Goal: Task Accomplishment & Management: Manage account settings

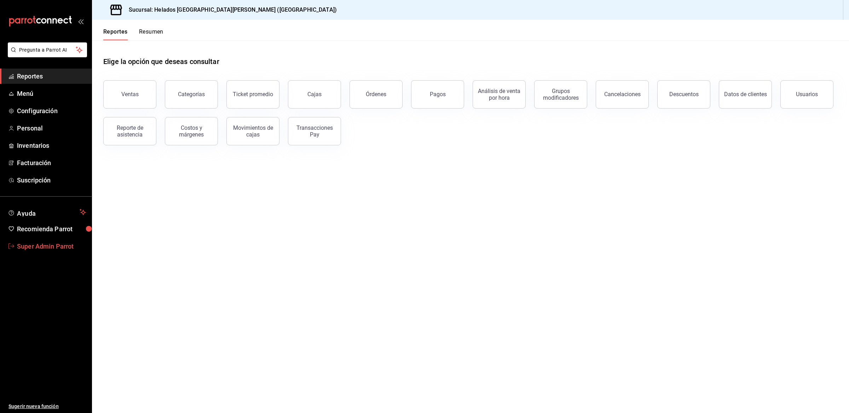
click at [55, 252] on link "Super Admin Parrot" at bounding box center [46, 246] width 92 height 15
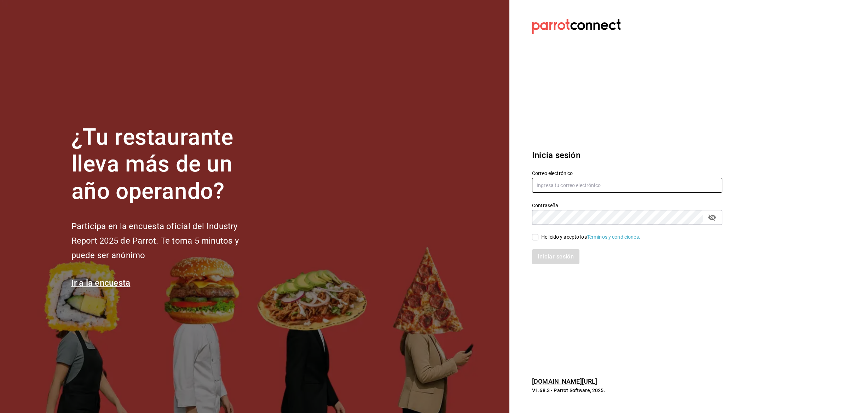
click at [563, 180] on input "text" at bounding box center [627, 185] width 190 height 15
paste input "[EMAIL_ADDRESS][DOMAIN_NAME]"
click at [547, 185] on input "[EMAIL_ADDRESS][DOMAIN_NAME]" at bounding box center [627, 185] width 190 height 15
type input "[EMAIL_ADDRESS][DOMAIN_NAME]"
click at [536, 239] on input "He leído y acepto los Términos y condiciones." at bounding box center [535, 237] width 6 height 6
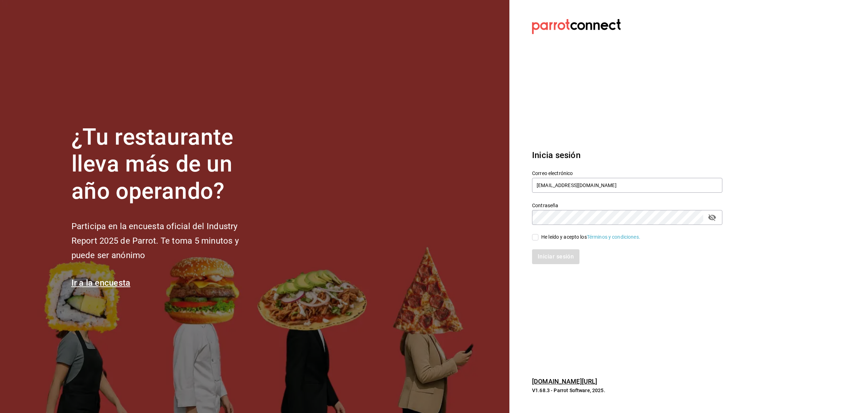
checkbox input "true"
click at [545, 258] on button "Iniciar sesión" at bounding box center [556, 256] width 48 height 15
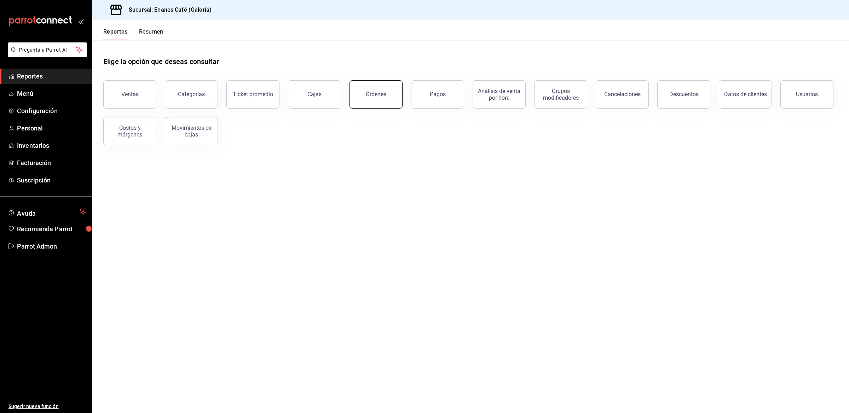
click at [382, 97] on button "Órdenes" at bounding box center [376, 94] width 53 height 28
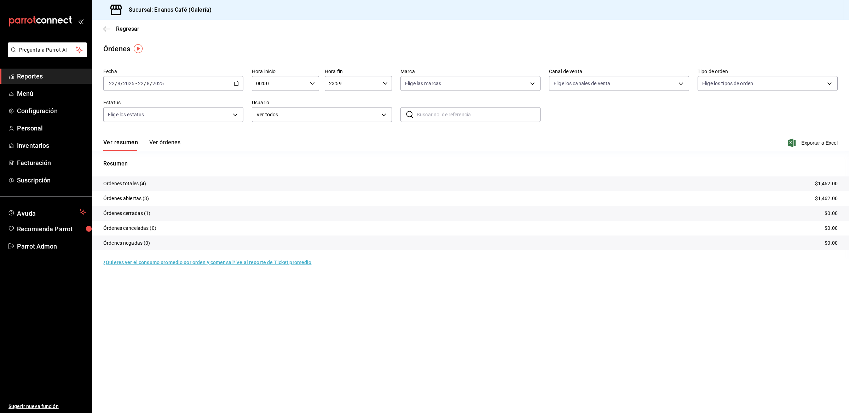
click at [174, 143] on button "Ver órdenes" at bounding box center [164, 145] width 31 height 12
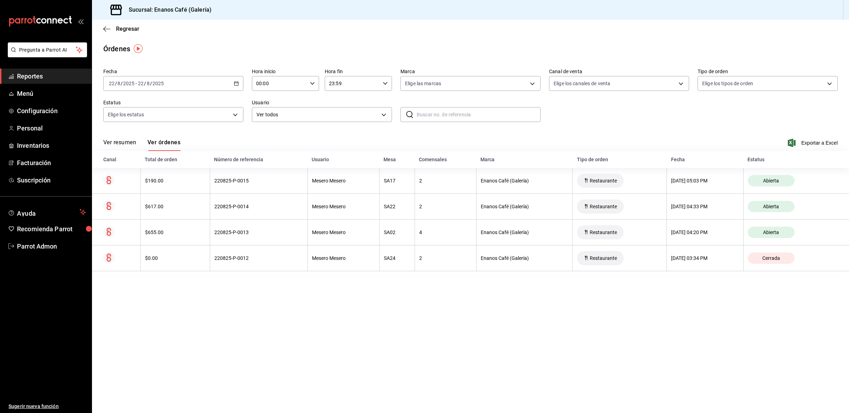
click at [188, 80] on div "[DATE] [DATE] - [DATE] [DATE]" at bounding box center [173, 83] width 140 height 15
click at [144, 119] on span "Ayer" at bounding box center [136, 120] width 55 height 7
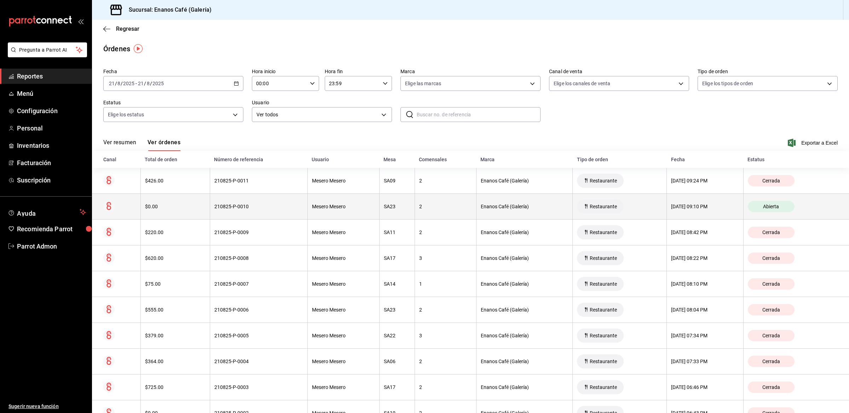
click at [252, 203] on th "210825-P-0010" at bounding box center [259, 207] width 98 height 26
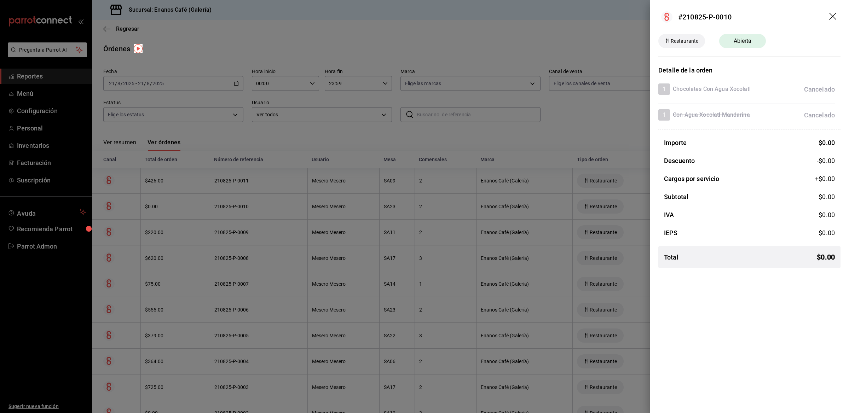
click at [830, 13] on icon "drag" at bounding box center [832, 16] width 7 height 7
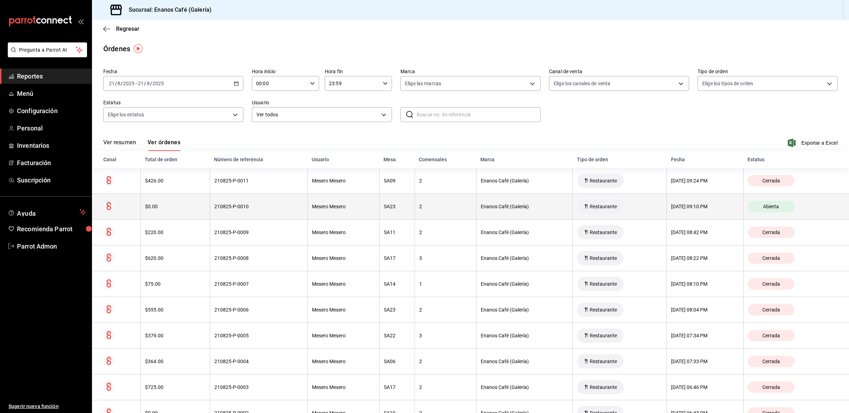
click at [769, 209] on span "Abierta" at bounding box center [771, 207] width 22 height 6
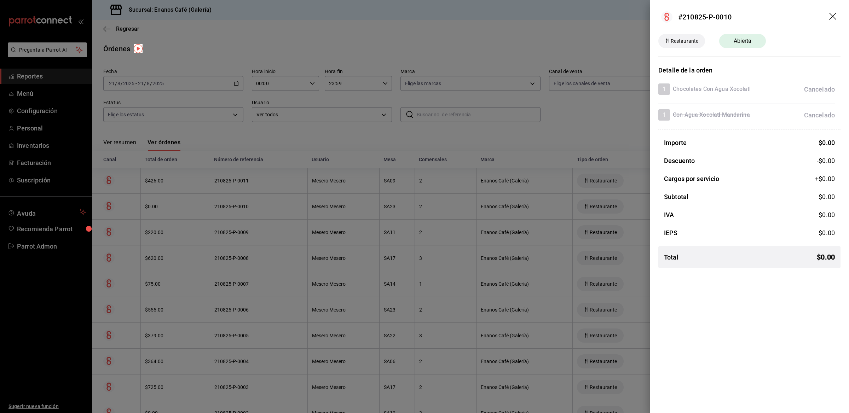
click at [837, 18] on icon "drag" at bounding box center [833, 17] width 8 height 8
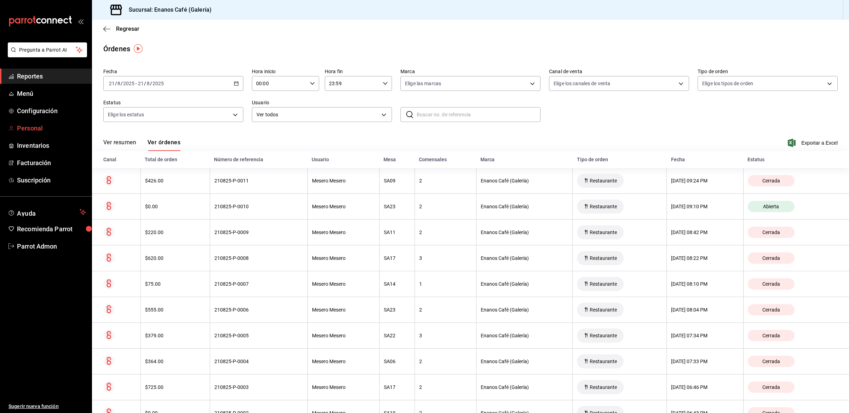
click at [35, 130] on span "Personal" at bounding box center [51, 128] width 69 height 10
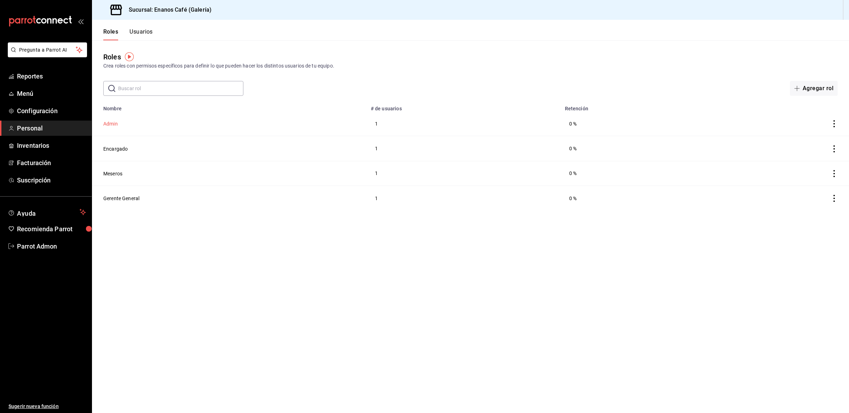
click at [115, 126] on button "Admin" at bounding box center [110, 123] width 15 height 7
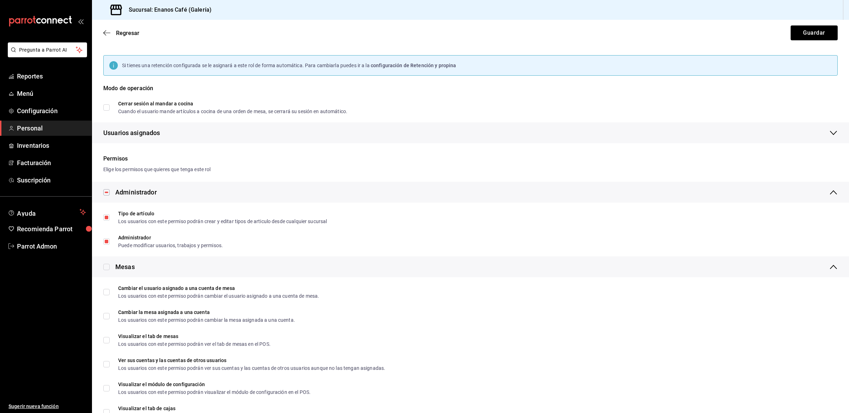
scroll to position [48, 0]
click at [105, 263] on input "checkbox" at bounding box center [106, 266] width 6 height 6
checkbox input "true"
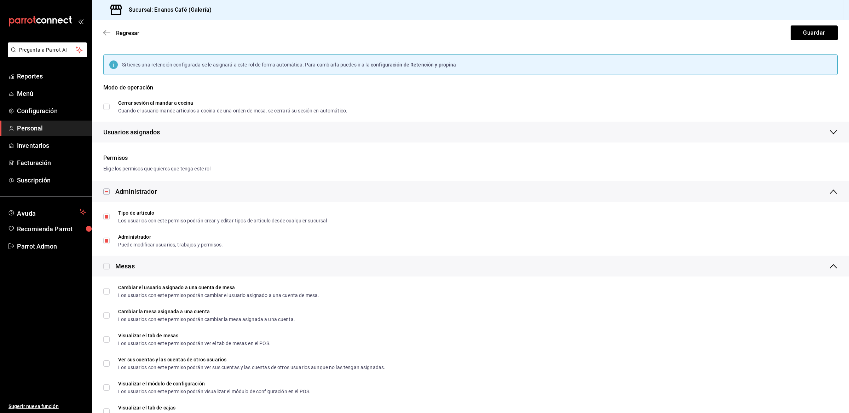
checkbox input "true"
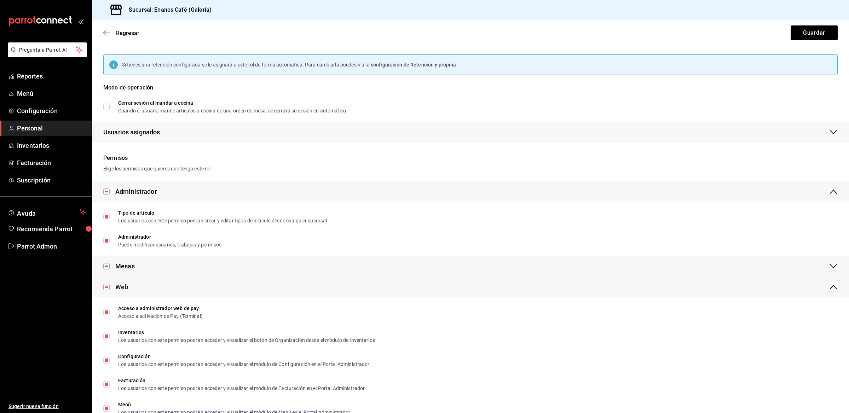
click at [114, 285] on div "Web" at bounding box center [115, 287] width 25 height 10
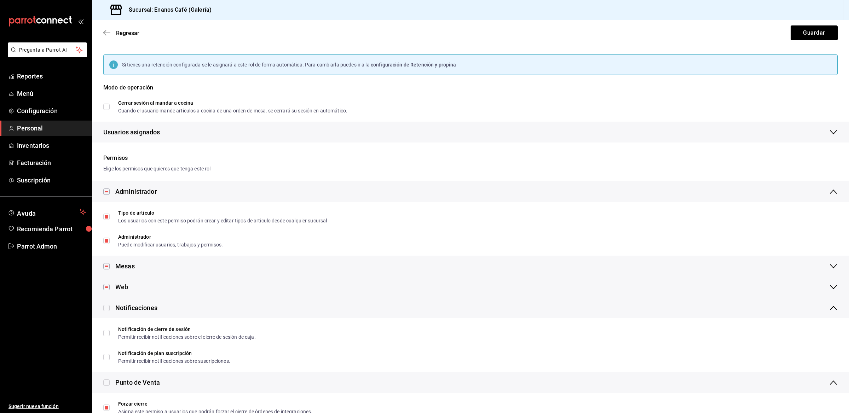
click at [106, 307] on input "checkbox" at bounding box center [106, 308] width 6 height 6
checkbox input "true"
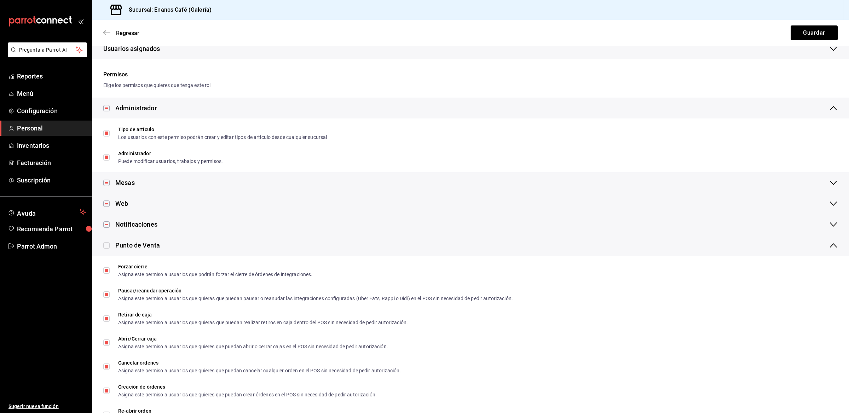
scroll to position [133, 0]
click at [108, 246] on input "checkbox" at bounding box center [106, 245] width 6 height 6
checkbox input "true"
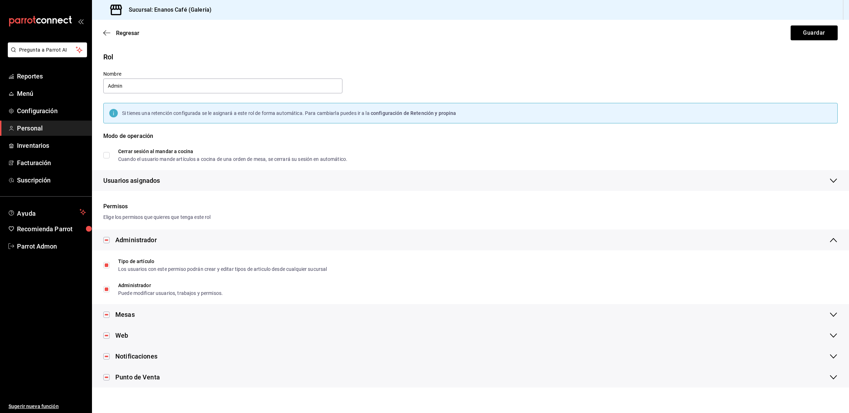
scroll to position [0, 0]
click at [813, 36] on button "Guardar" at bounding box center [814, 32] width 47 height 15
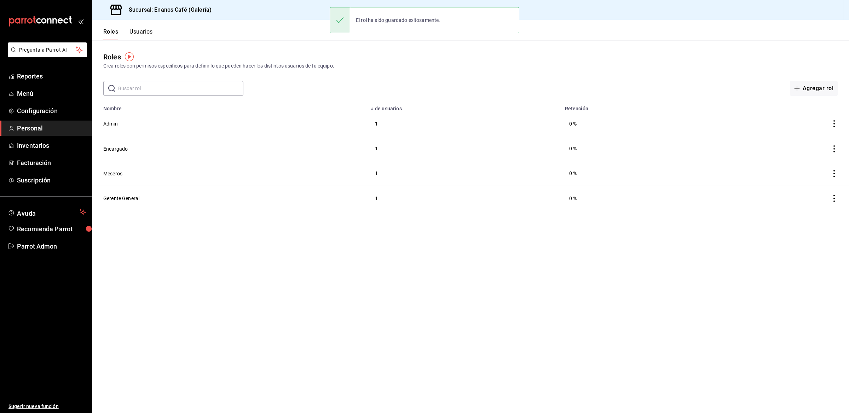
click at [132, 35] on button "Usuarios" at bounding box center [141, 34] width 23 height 12
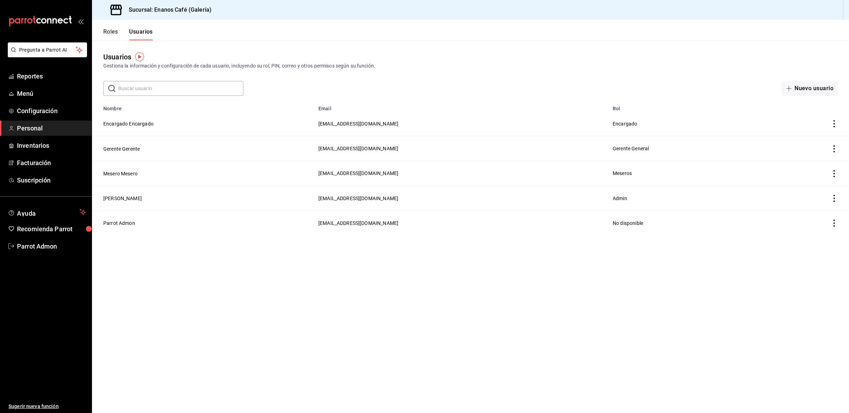
click at [113, 33] on button "Roles" at bounding box center [110, 34] width 15 height 12
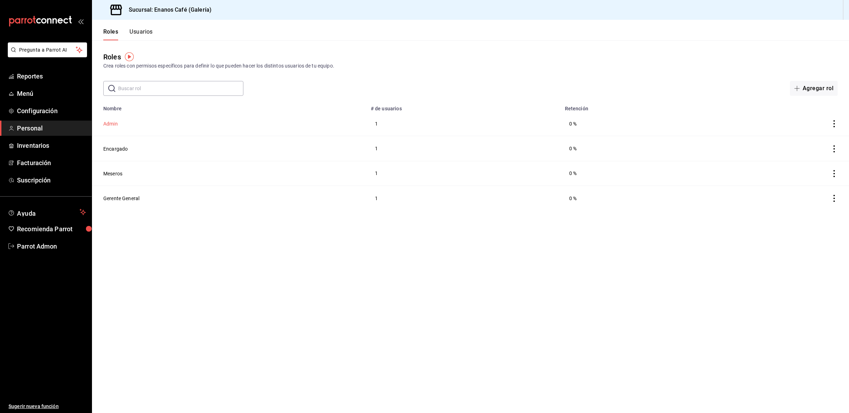
click at [111, 126] on button "Admin" at bounding box center [110, 123] width 15 height 7
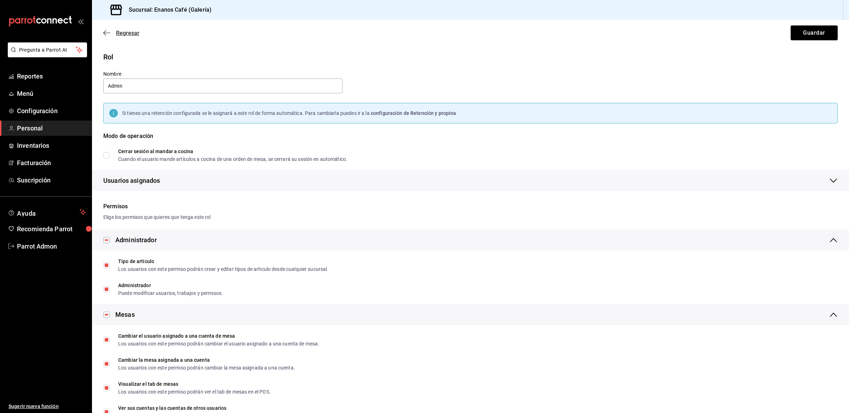
click at [105, 31] on icon "button" at bounding box center [106, 33] width 7 height 6
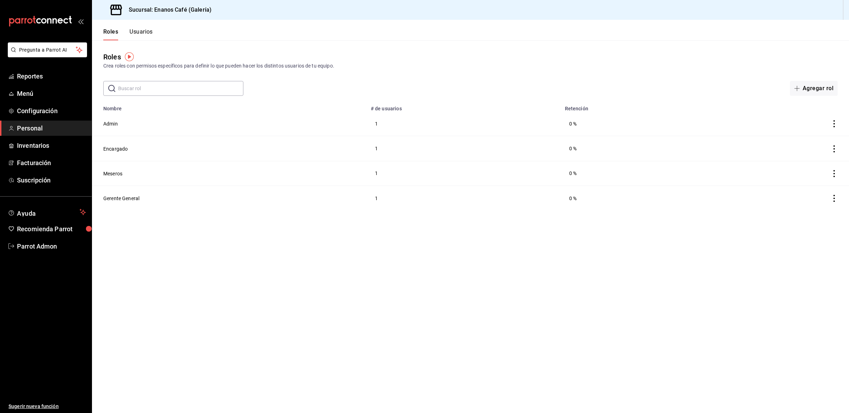
click at [145, 29] on button "Usuarios" at bounding box center [141, 34] width 23 height 12
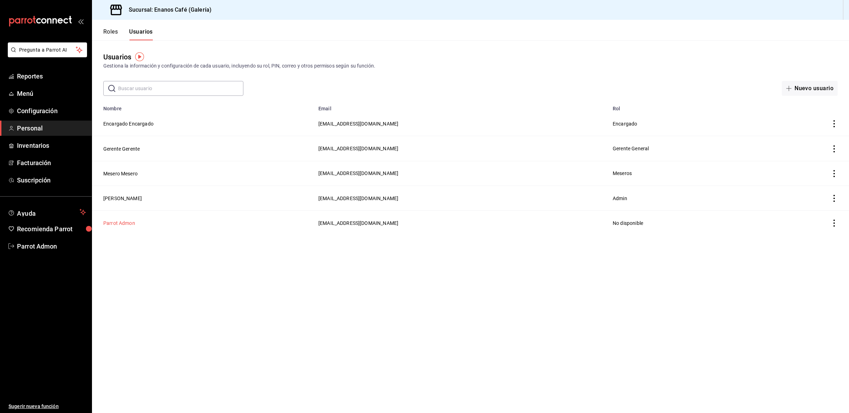
click at [119, 224] on button "Parrot Admon" at bounding box center [119, 223] width 32 height 7
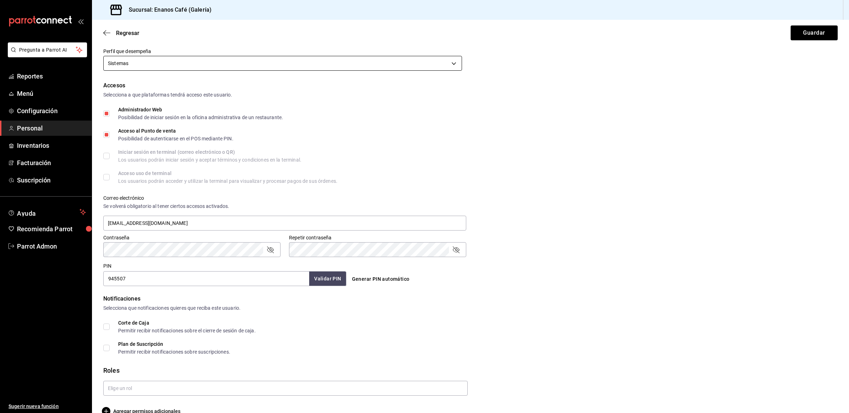
scroll to position [130, 0]
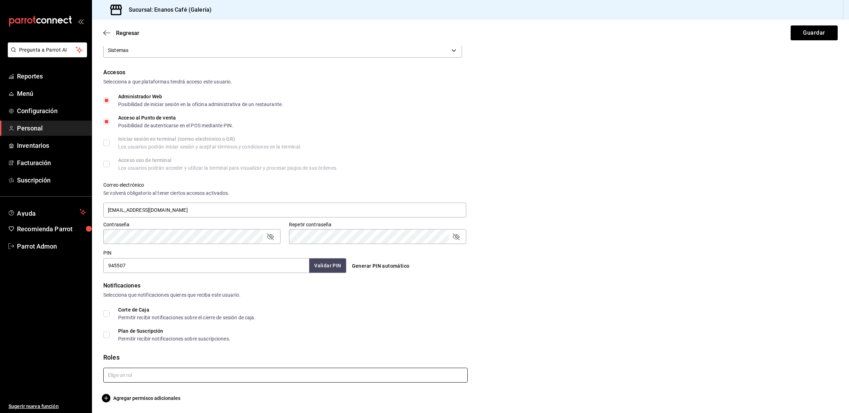
click at [133, 382] on input "text" at bounding box center [285, 375] width 364 height 15
click at [130, 327] on li "Admin" at bounding box center [283, 324] width 361 height 12
checkbox input "true"
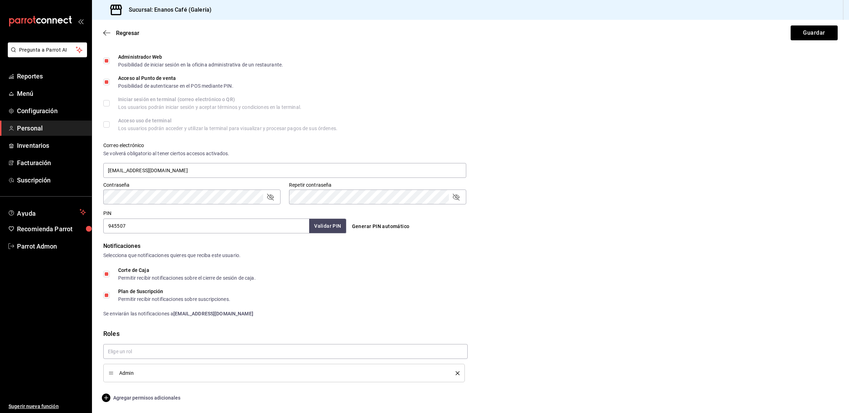
click at [121, 402] on span "Agregar permisos adicionales" at bounding box center [141, 398] width 77 height 8
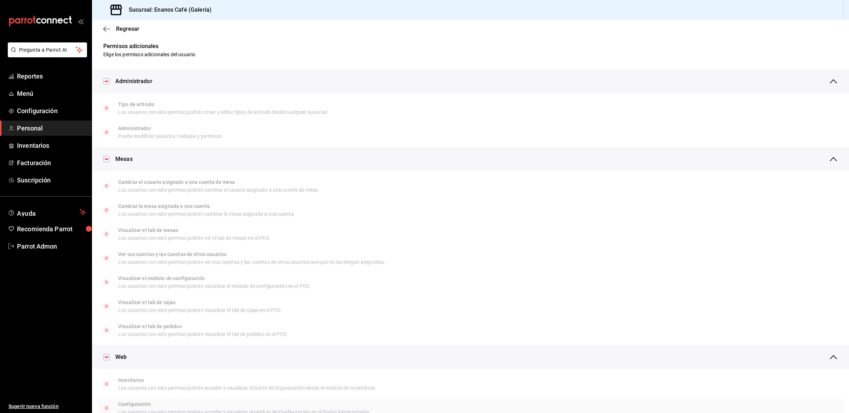
scroll to position [0, 0]
click at [825, 88] on div "Administrador" at bounding box center [476, 83] width 723 height 24
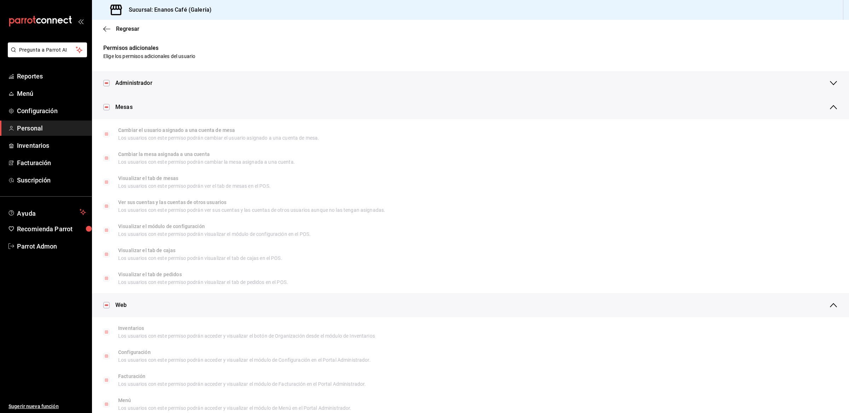
click at [829, 105] on icon "button" at bounding box center [833, 107] width 8 height 8
click at [825, 122] on div "Web" at bounding box center [476, 131] width 723 height 24
click at [830, 154] on icon "button" at bounding box center [833, 155] width 7 height 4
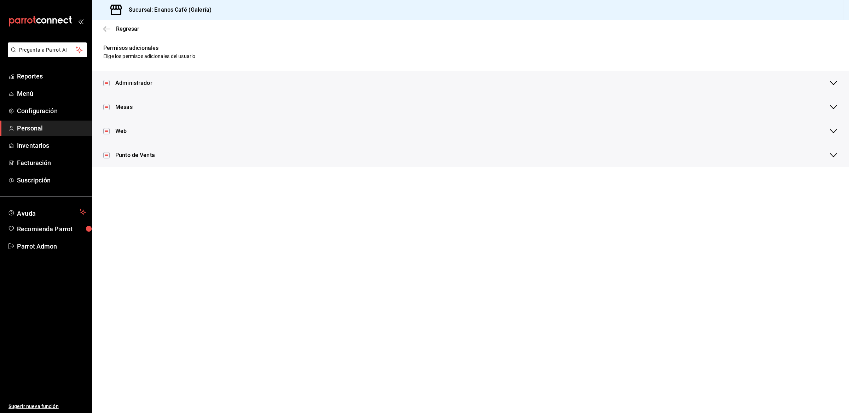
click at [117, 33] on div "Regresar" at bounding box center [470, 29] width 757 height 18
click at [110, 30] on icon "button" at bounding box center [106, 29] width 7 height 6
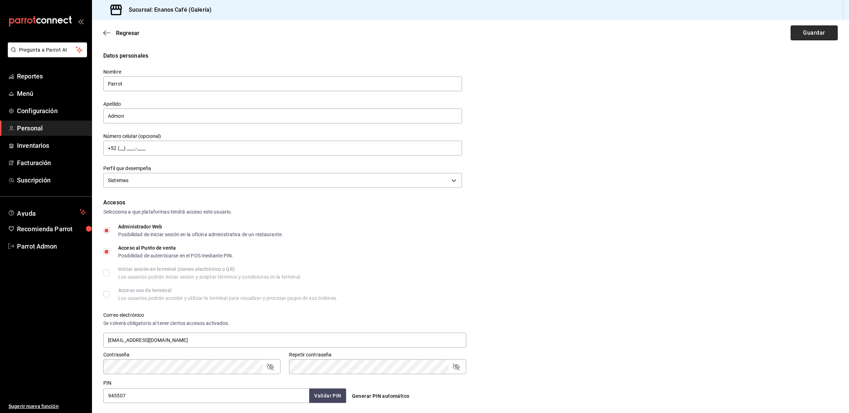
click at [802, 31] on button "Guardar" at bounding box center [814, 32] width 47 height 15
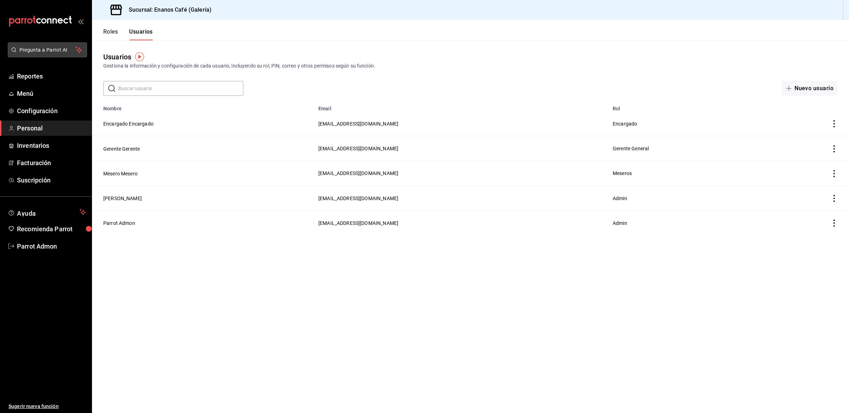
click at [61, 48] on span "Pregunta a Parrot AI" at bounding box center [47, 49] width 56 height 7
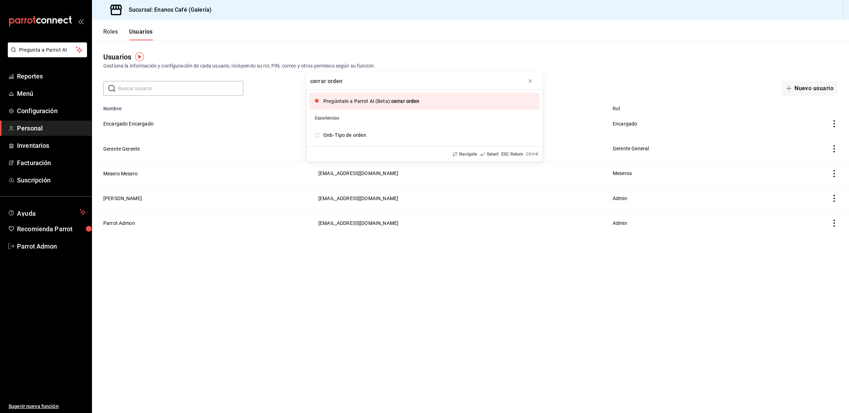
type input "cerrar orden"
click at [352, 105] on div "Pregúntale a Parrot AI (Beta): cerrar orden" at bounding box center [371, 101] width 96 height 7
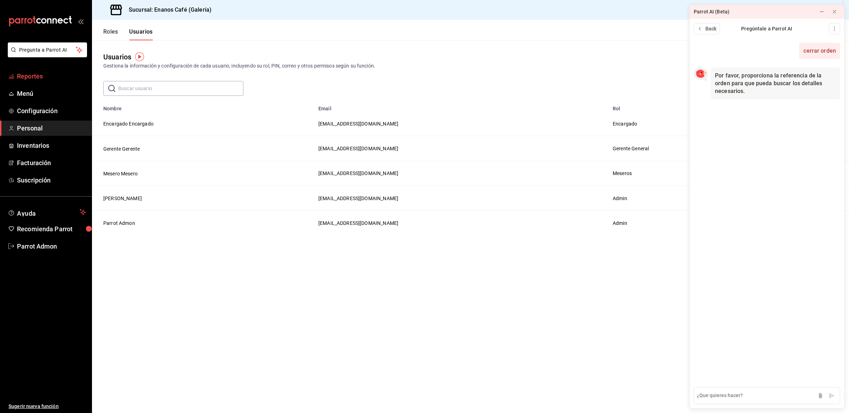
click at [32, 78] on span "Reportes" at bounding box center [51, 76] width 69 height 10
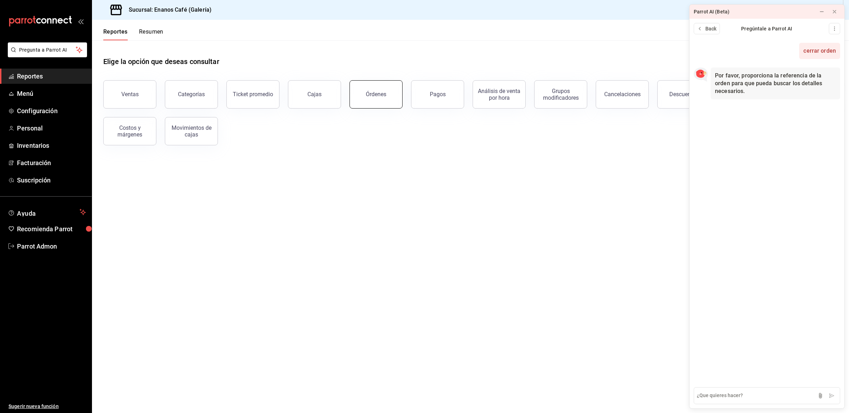
click at [367, 96] on div "Órdenes" at bounding box center [376, 94] width 21 height 7
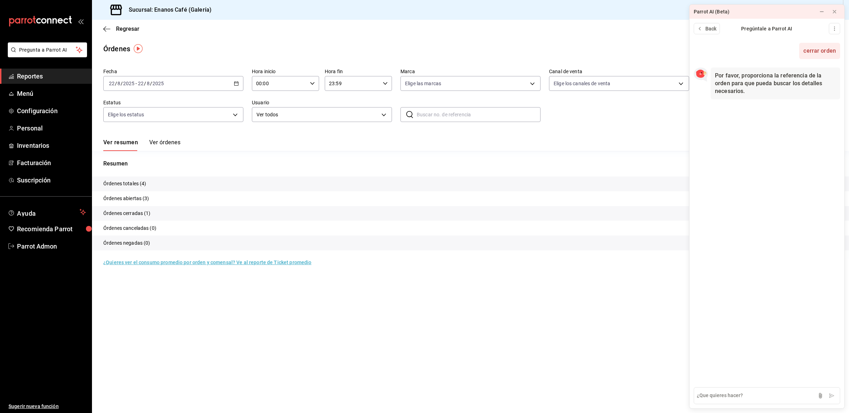
click at [235, 81] on icon "button" at bounding box center [236, 83] width 5 height 5
click at [148, 117] on span "Ayer" at bounding box center [136, 120] width 55 height 7
click at [154, 138] on div "Ver resumen Ver órdenes Exportar a Excel" at bounding box center [470, 141] width 735 height 21
click at [156, 141] on button "Ver órdenes" at bounding box center [164, 145] width 31 height 12
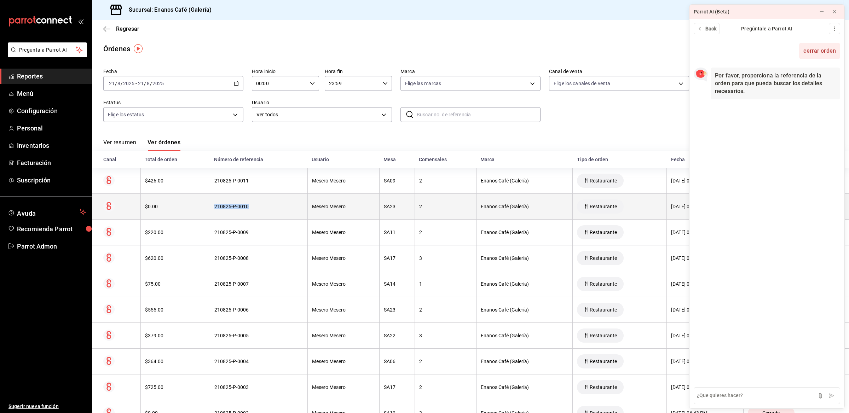
drag, startPoint x: 247, startPoint y: 206, endPoint x: 209, endPoint y: 206, distance: 38.2
click at [214, 206] on div "210825-P-0010" at bounding box center [258, 207] width 89 height 6
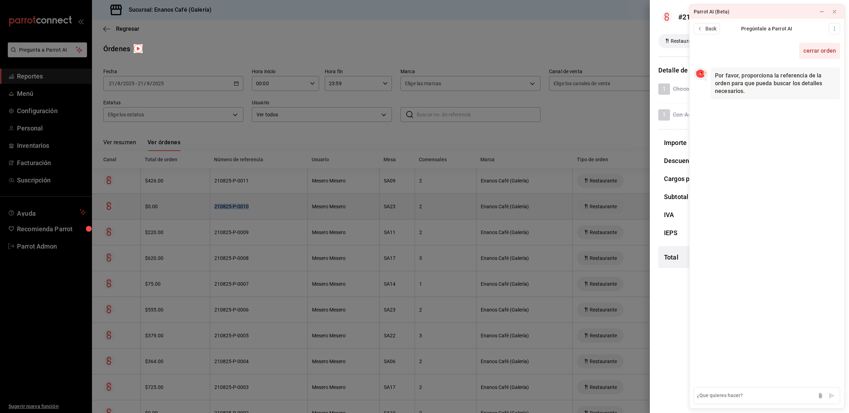
copy div "210825-P-0010"
click at [710, 395] on textarea at bounding box center [767, 395] width 146 height 17
click at [717, 395] on textarea at bounding box center [767, 395] width 146 height 17
click at [660, 326] on div "#210825-P-0010 Restaurante Abierta Detalle de la orden 1 Chocolates Con Agua Xo…" at bounding box center [749, 206] width 199 height 413
click at [602, 98] on div at bounding box center [424, 206] width 849 height 413
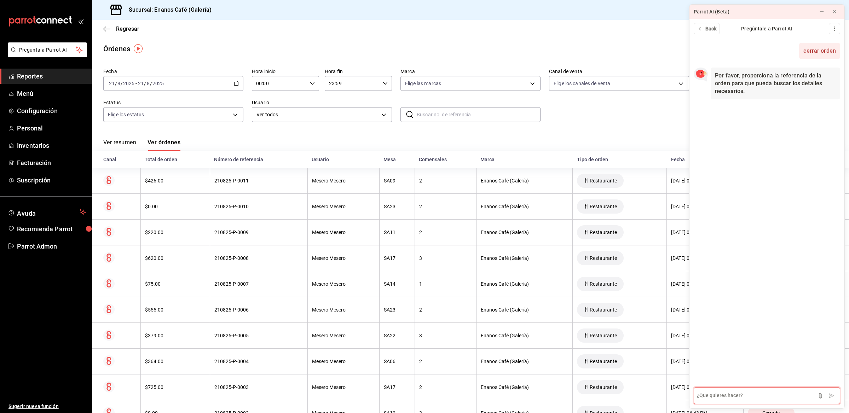
click at [736, 393] on textarea at bounding box center [767, 395] width 146 height 17
paste textarea "210825-P-0010"
type textarea "210825-P-0010"
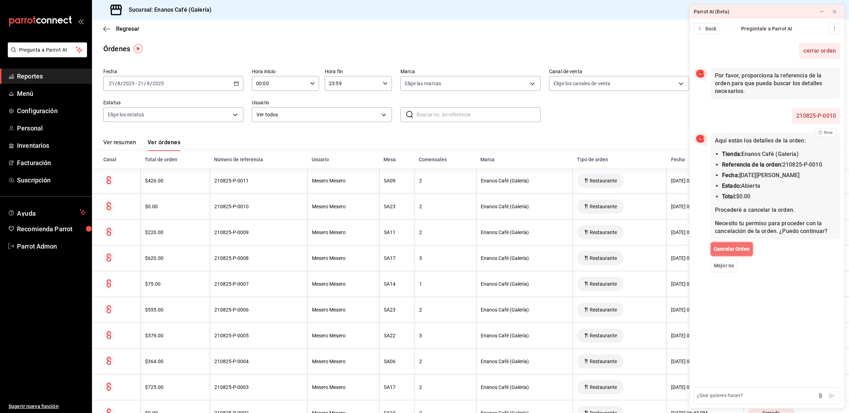
click at [744, 250] on span "Cancelar Orden" at bounding box center [732, 249] width 36 height 7
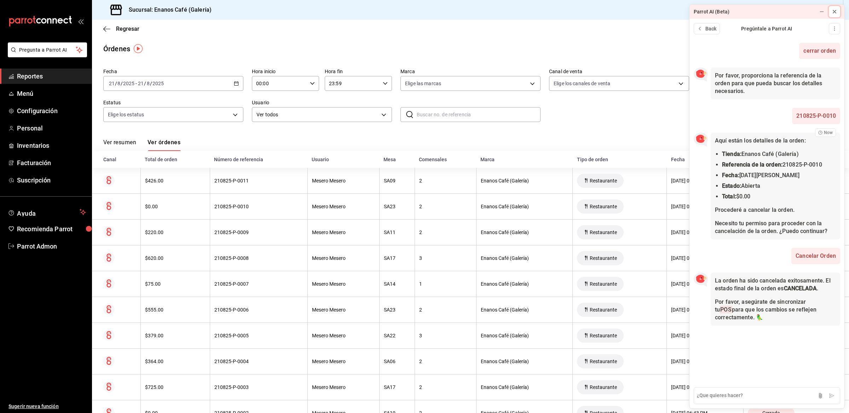
click at [833, 15] on div at bounding box center [835, 11] width 6 height 7
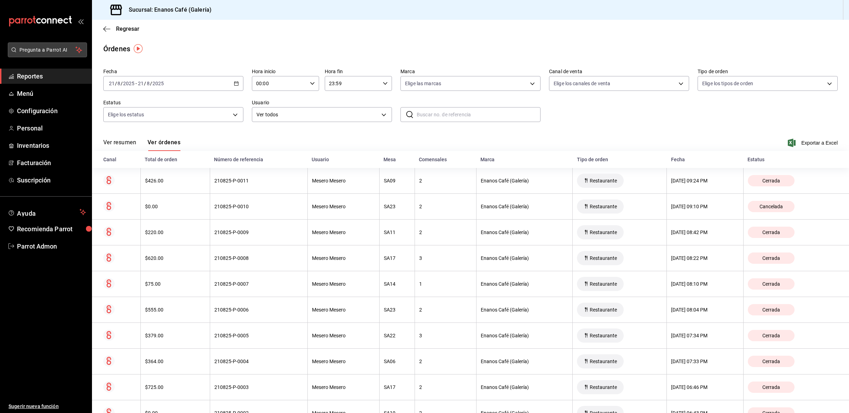
click at [44, 54] on button "Pregunta a Parrot AI" at bounding box center [47, 49] width 79 height 15
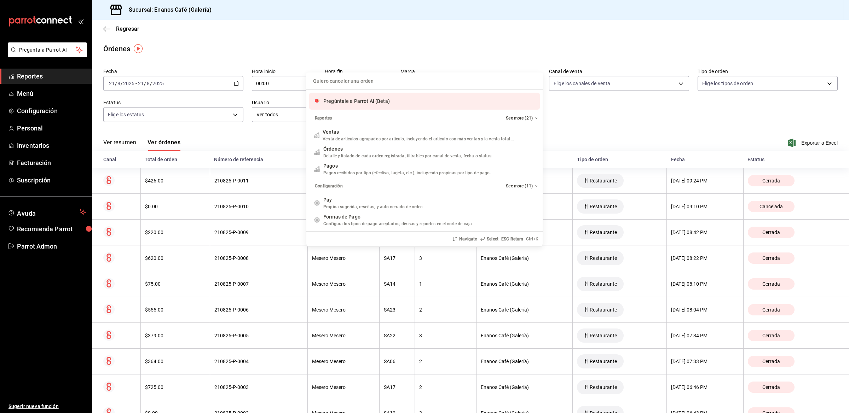
click at [368, 83] on input "Quiero cancelar una orden" at bounding box center [424, 81] width 229 height 17
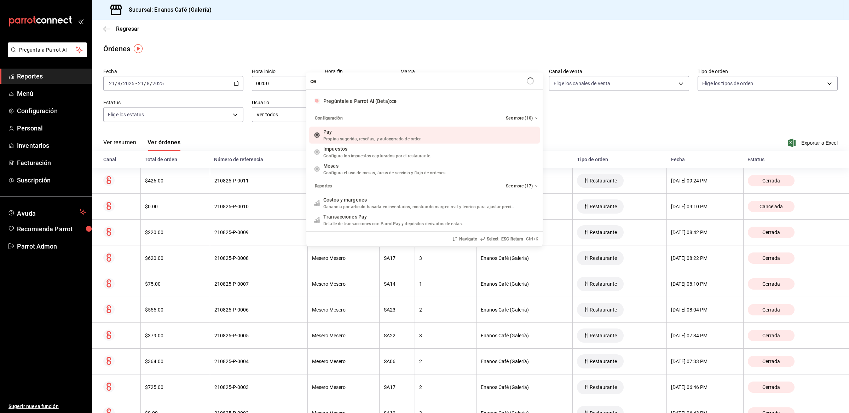
type input "c"
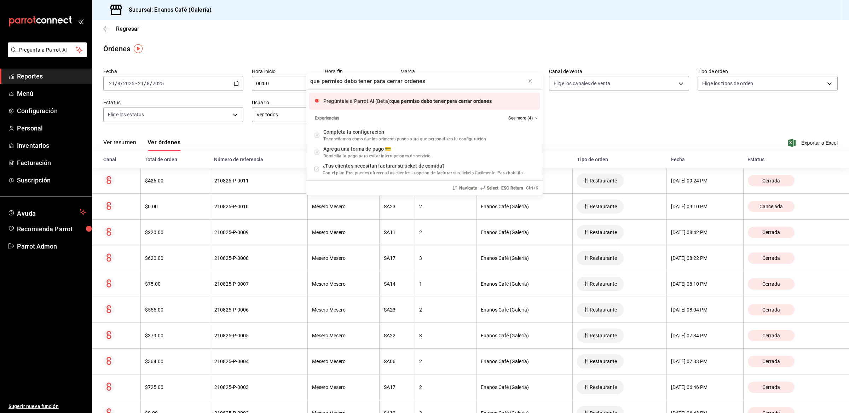
type input "que permiso debo tener para cerrar ordenes"
click at [371, 103] on span "Pregúntale a Parrot AI (Beta):" at bounding box center [357, 101] width 68 height 6
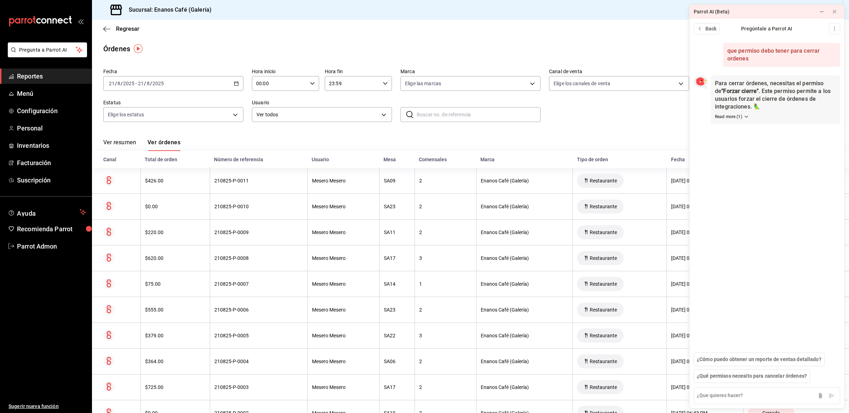
click at [258, 34] on div "Regresar" at bounding box center [470, 29] width 757 height 18
click at [835, 13] on icon at bounding box center [835, 12] width 6 height 6
